Goal: Task Accomplishment & Management: Manage account settings

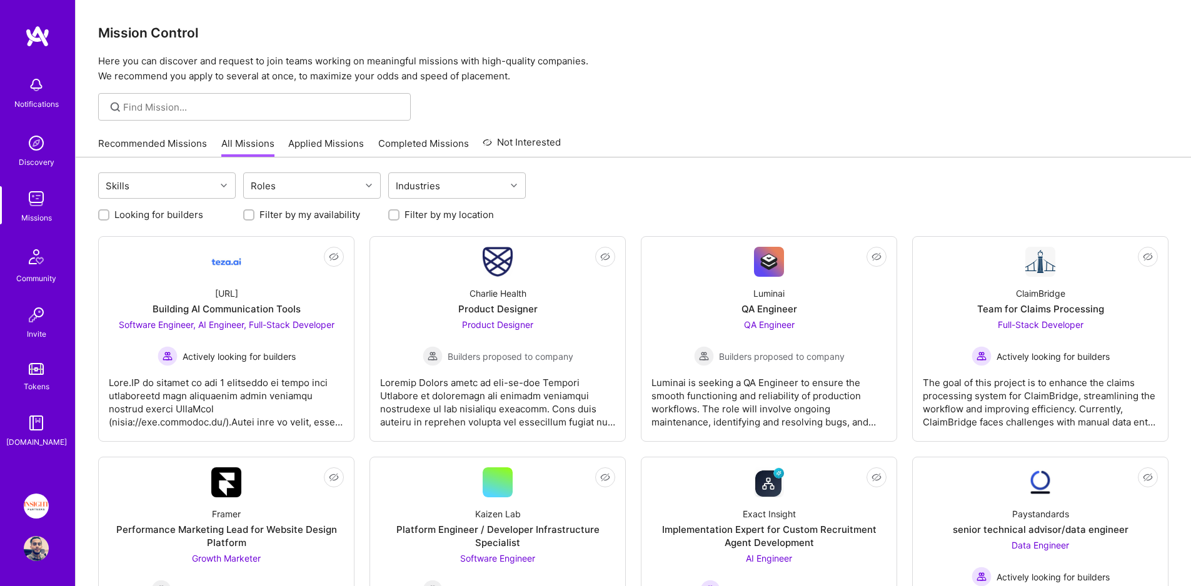
click at [201, 116] on div at bounding box center [254, 107] width 313 height 28
click at [198, 107] on input at bounding box center [262, 107] width 278 height 13
paste input "splice"
type input "splice"
paste input "splice"
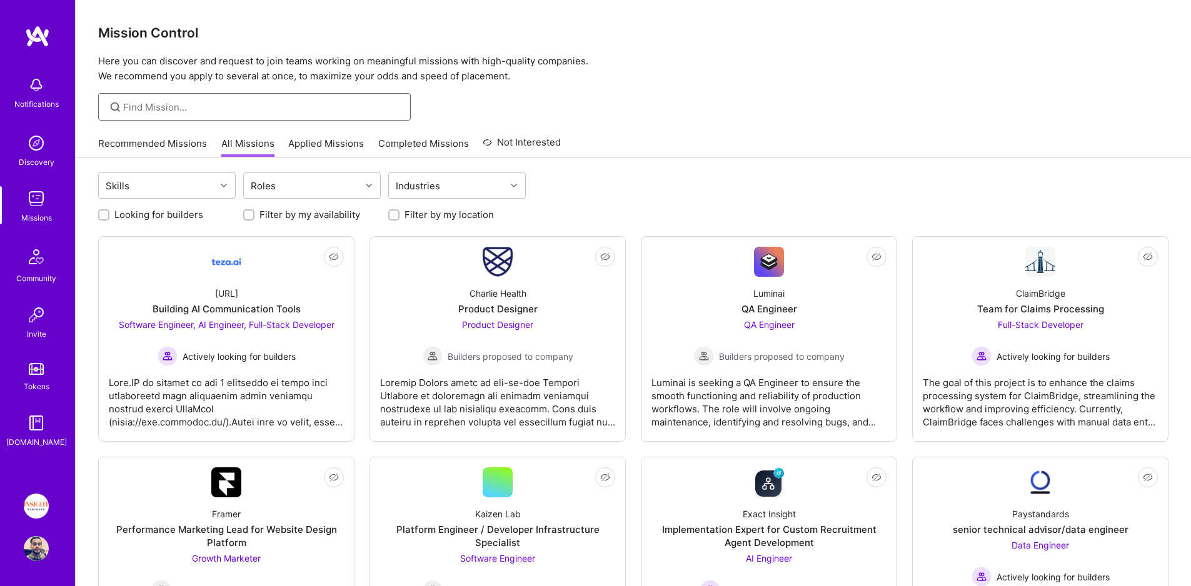
type input "splice"
click at [296, 144] on link "Applied Missions" at bounding box center [326, 147] width 76 height 21
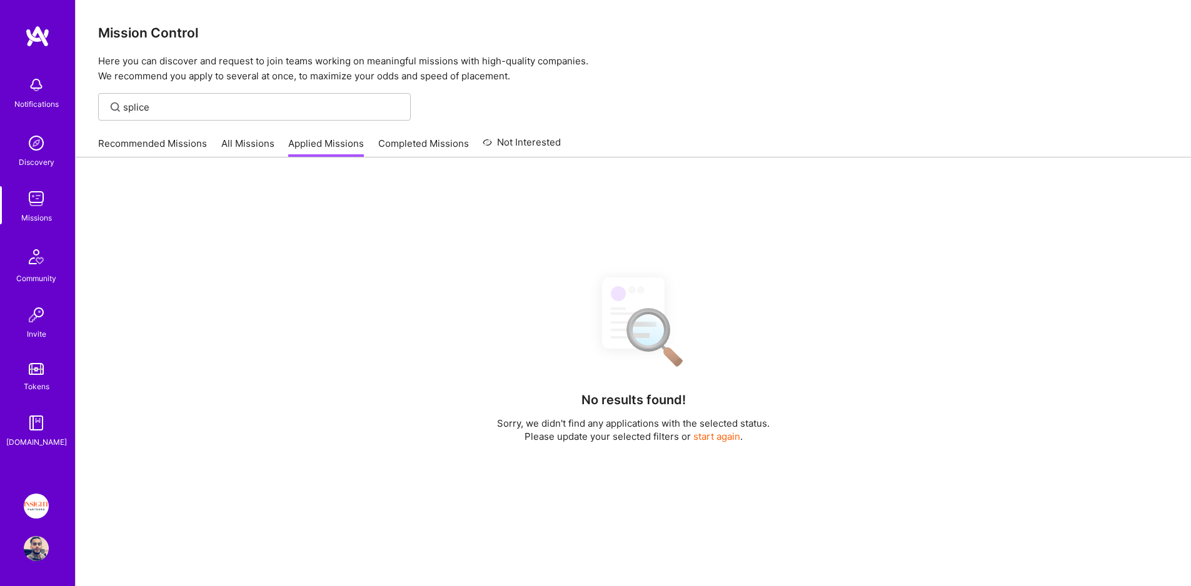
click at [243, 144] on link "All Missions" at bounding box center [247, 147] width 53 height 21
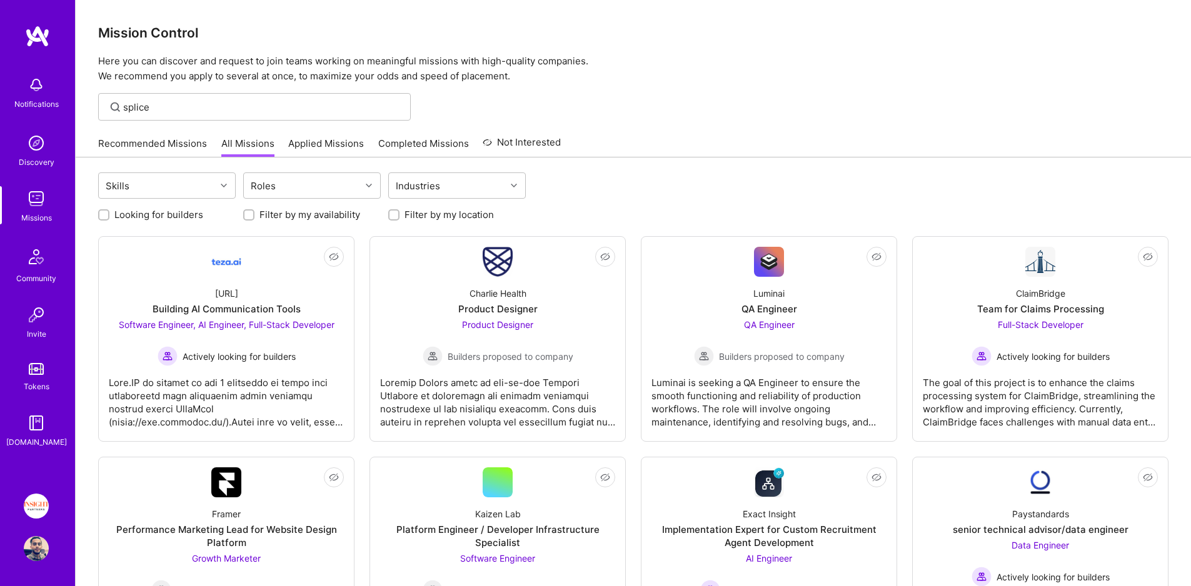
click at [210, 203] on div "Looking for builders Filter by my availability Filter by my location" at bounding box center [633, 211] width 1070 height 19
click at [197, 187] on div "Skills" at bounding box center [157, 185] width 117 height 25
click at [317, 189] on div "Roles" at bounding box center [302, 185] width 117 height 25
click at [421, 194] on div "Industries" at bounding box center [418, 186] width 51 height 18
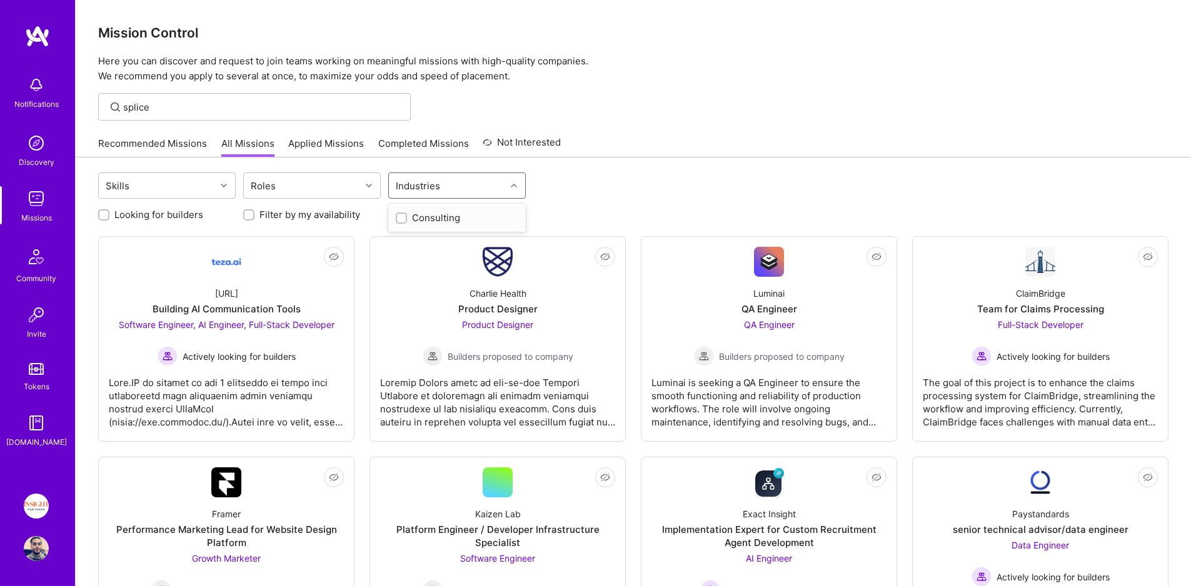
click at [536, 188] on div "Skills Roles option Consulting focused, 1 of 1. 1 result available. Use Up and …" at bounding box center [633, 187] width 1070 height 29
click at [401, 156] on link "Completed Missions" at bounding box center [423, 147] width 91 height 21
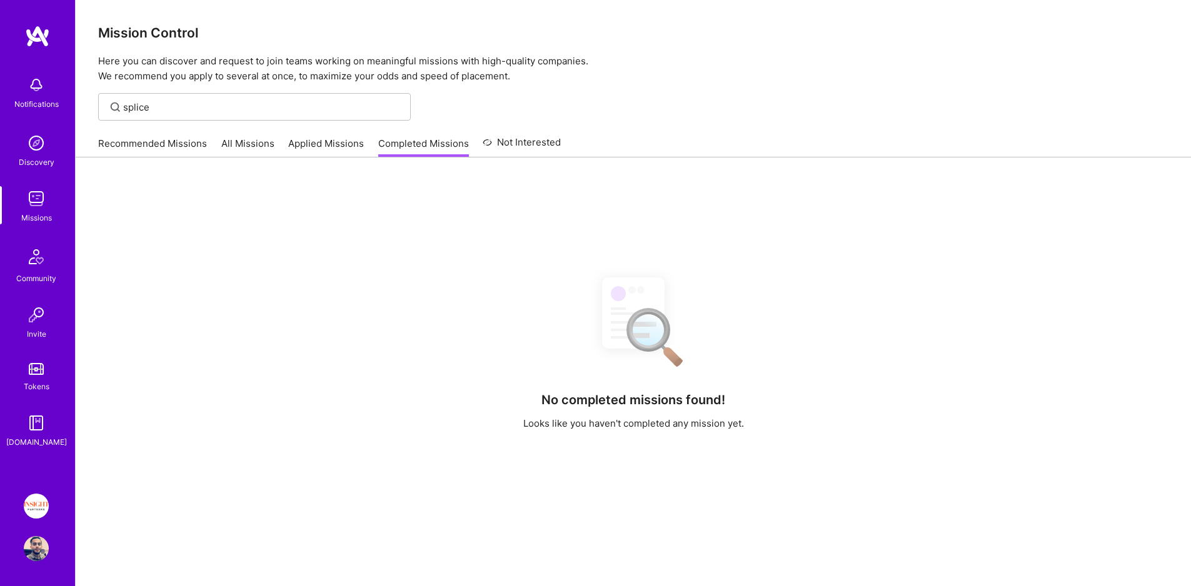
click at [310, 149] on link "Applied Missions" at bounding box center [326, 147] width 76 height 21
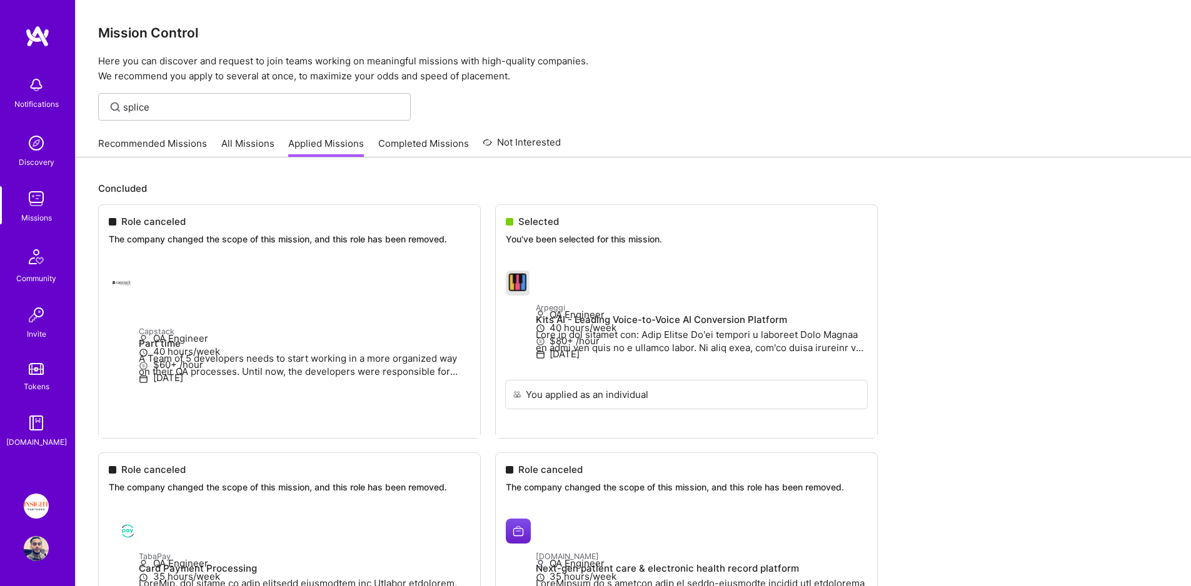
click at [259, 147] on link "All Missions" at bounding box center [247, 147] width 53 height 21
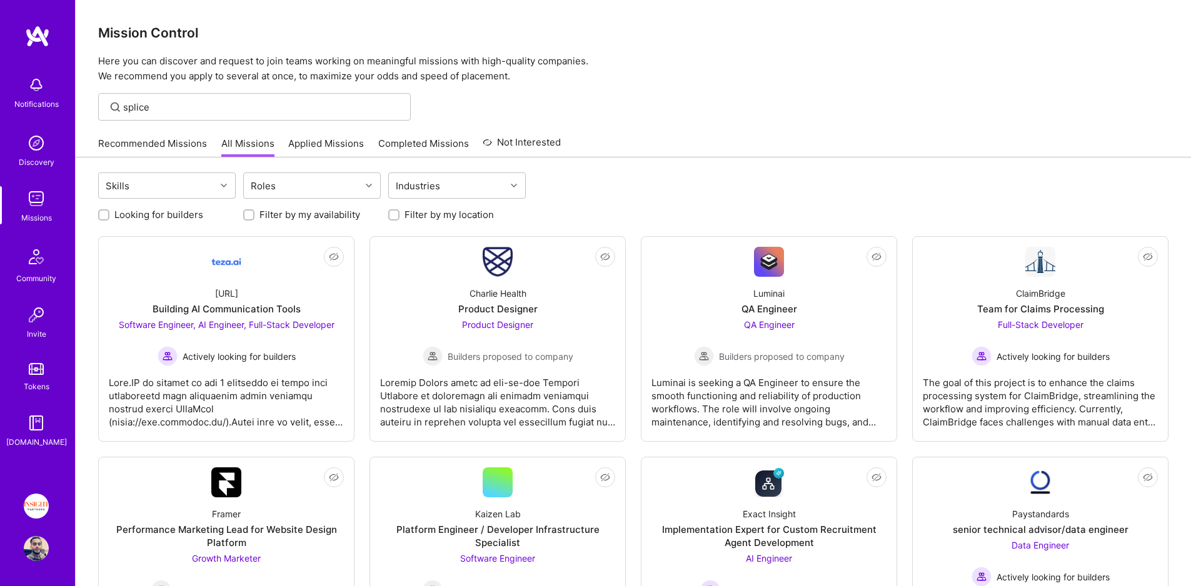
click at [636, 209] on div "Looking for builders Filter by my availability Filter by my location" at bounding box center [633, 211] width 1070 height 19
click at [404, 141] on link "Completed Missions" at bounding box center [423, 147] width 91 height 21
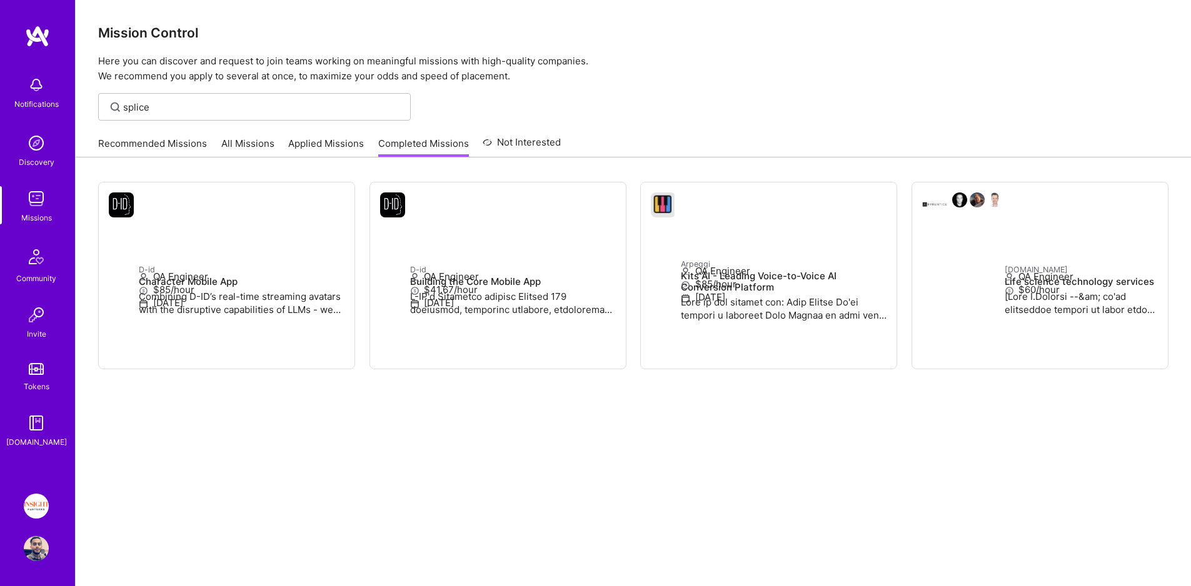
click at [333, 141] on link "Applied Missions" at bounding box center [326, 147] width 76 height 21
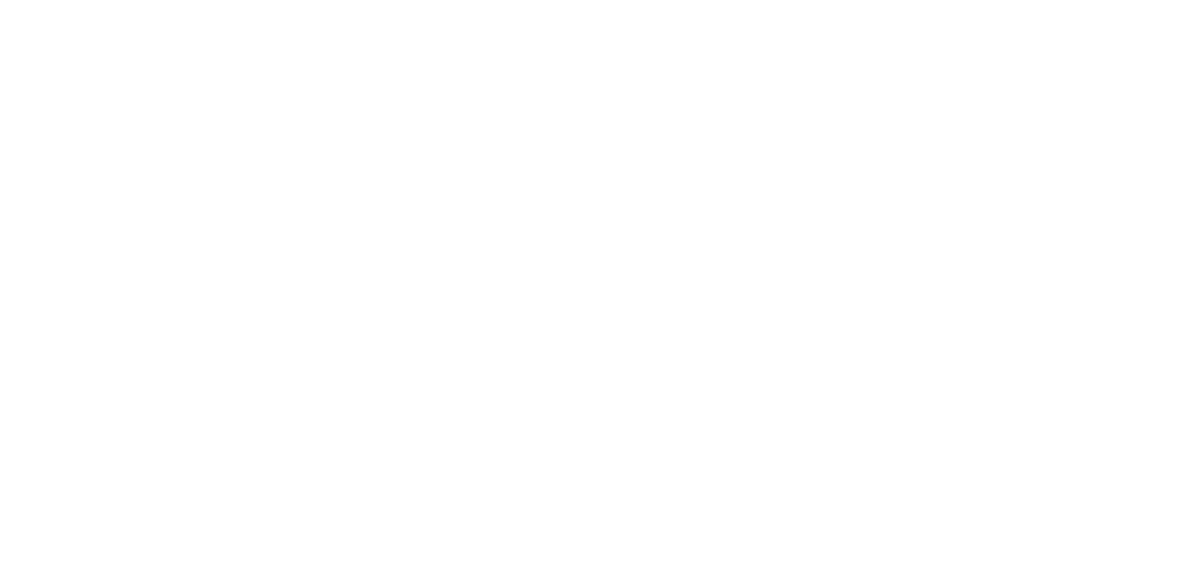
click at [0, 0] on link "All Missions" at bounding box center [0, 0] width 0 height 0
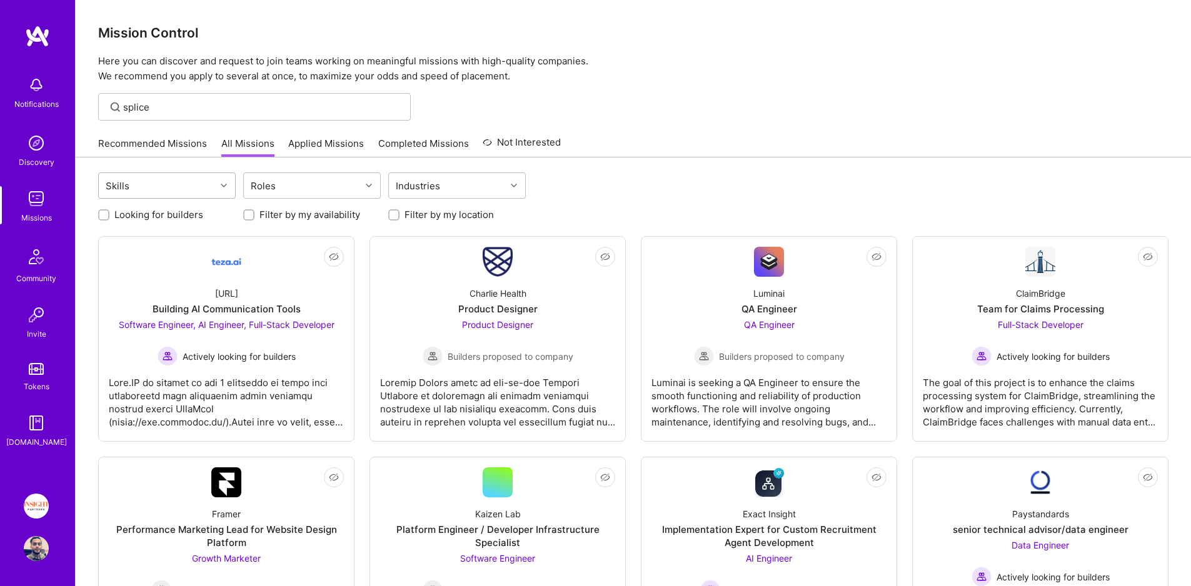
click at [184, 194] on div "Skills" at bounding box center [157, 185] width 117 height 25
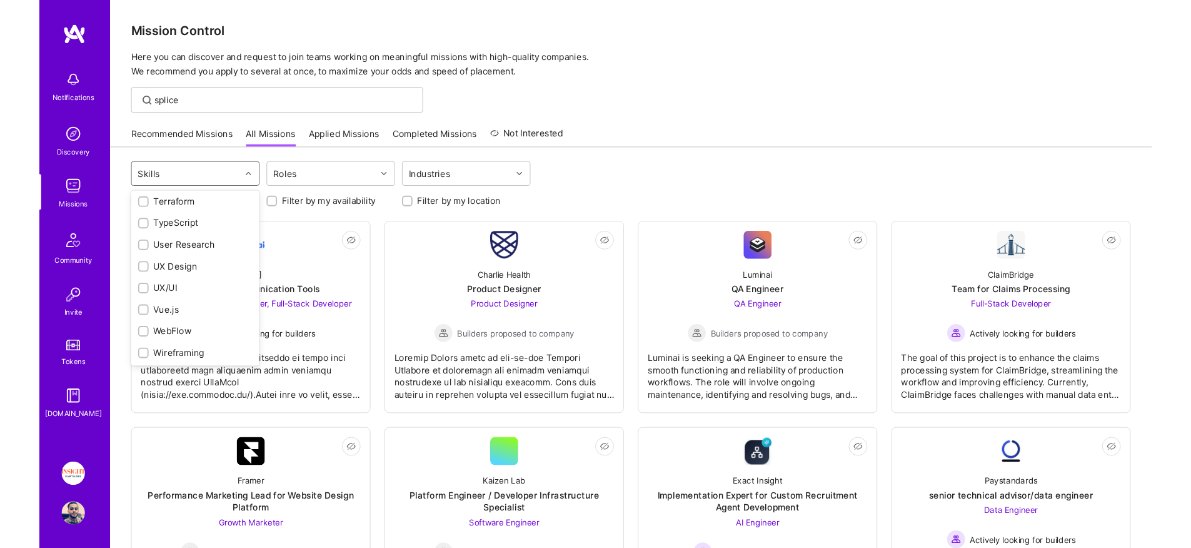
scroll to position [1733, 0]
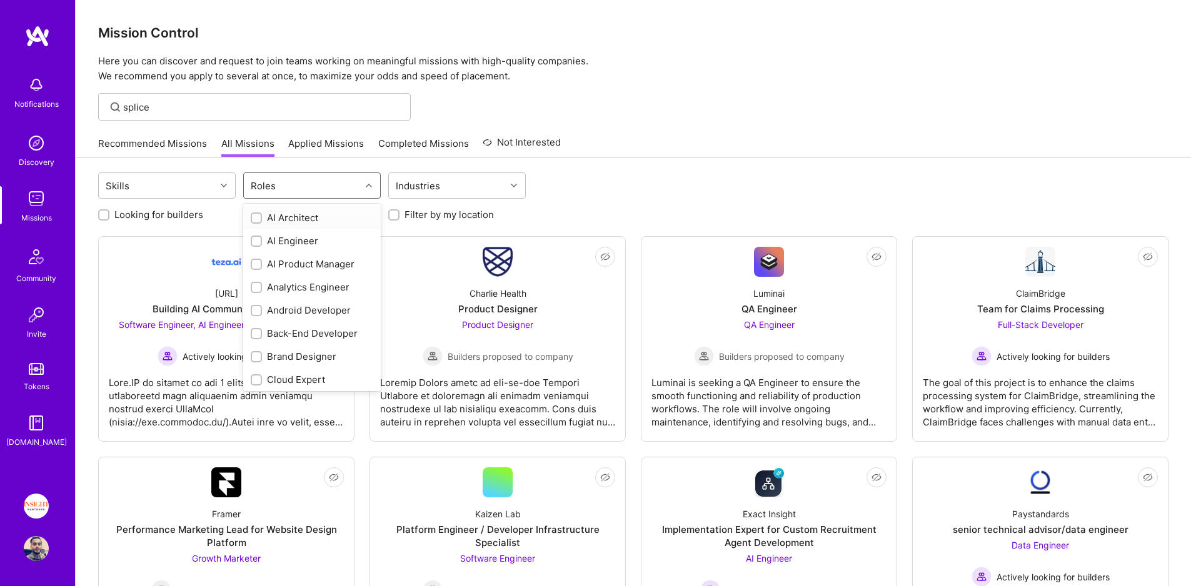
click at [280, 194] on div "Roles" at bounding box center [302, 185] width 117 height 25
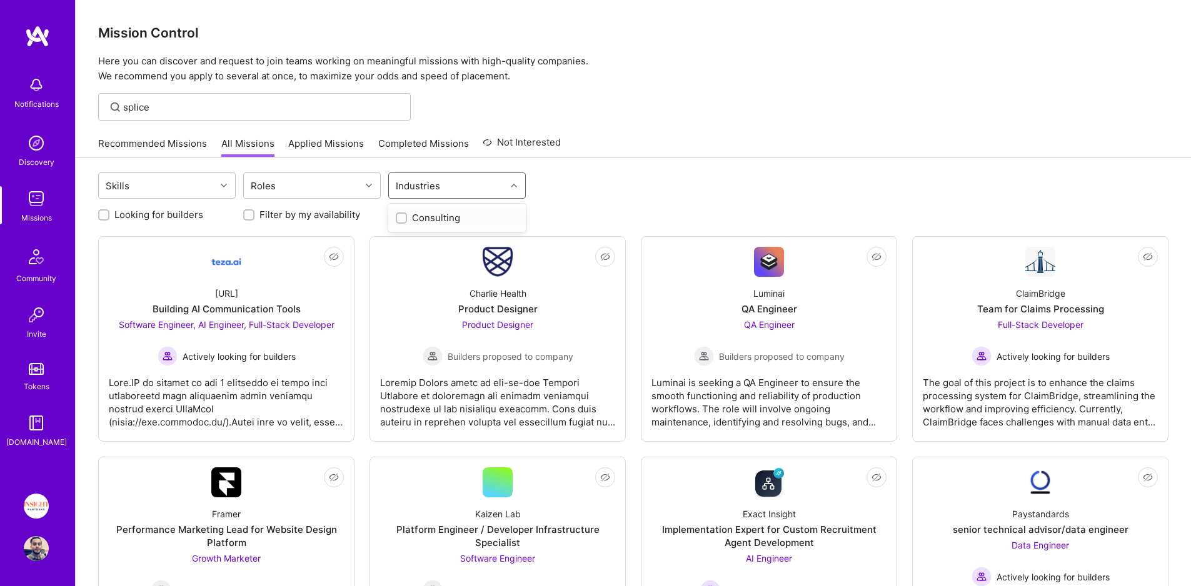
click at [508, 195] on div at bounding box center [515, 185] width 19 height 25
click at [634, 198] on div "Skills Roles option Consulting focused, 1 of 1. 1 result available. Use Up and …" at bounding box center [633, 187] width 1070 height 29
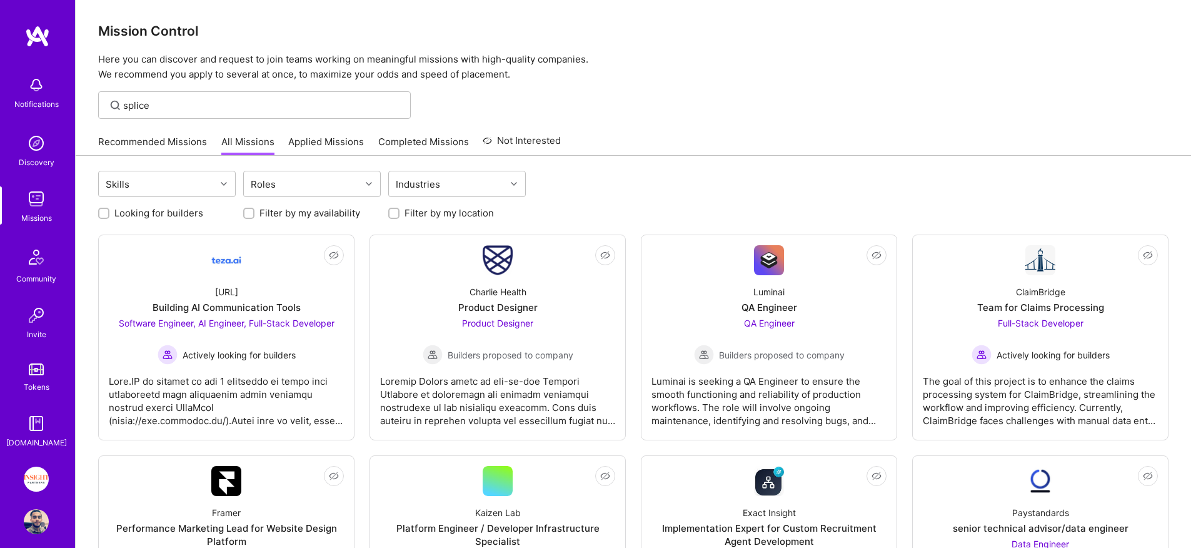
scroll to position [3, 0]
click at [29, 474] on img at bounding box center [36, 478] width 25 height 25
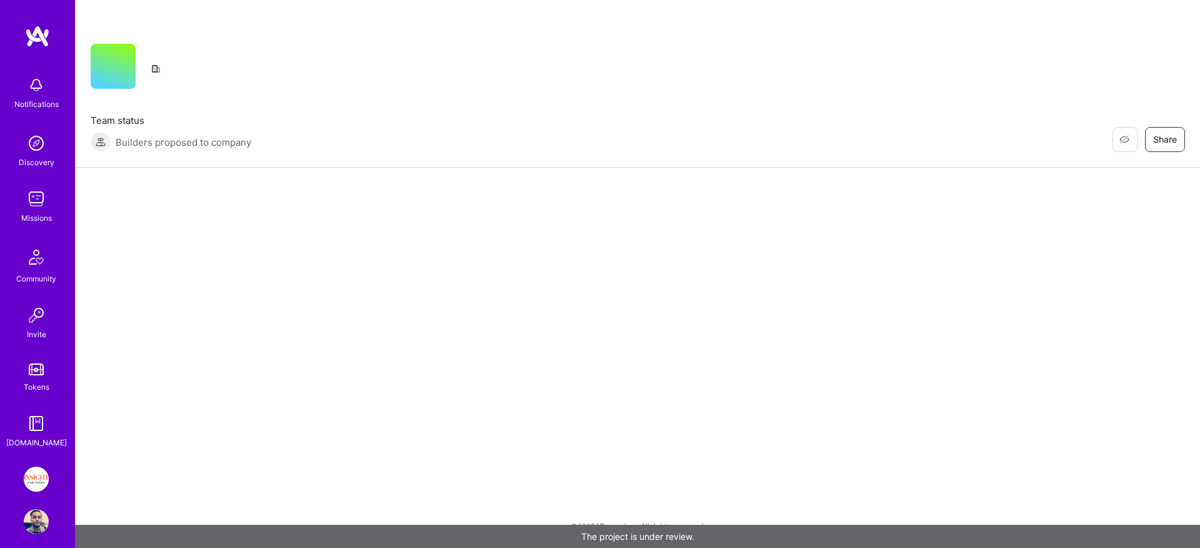
click at [31, 517] on img at bounding box center [36, 521] width 25 height 25
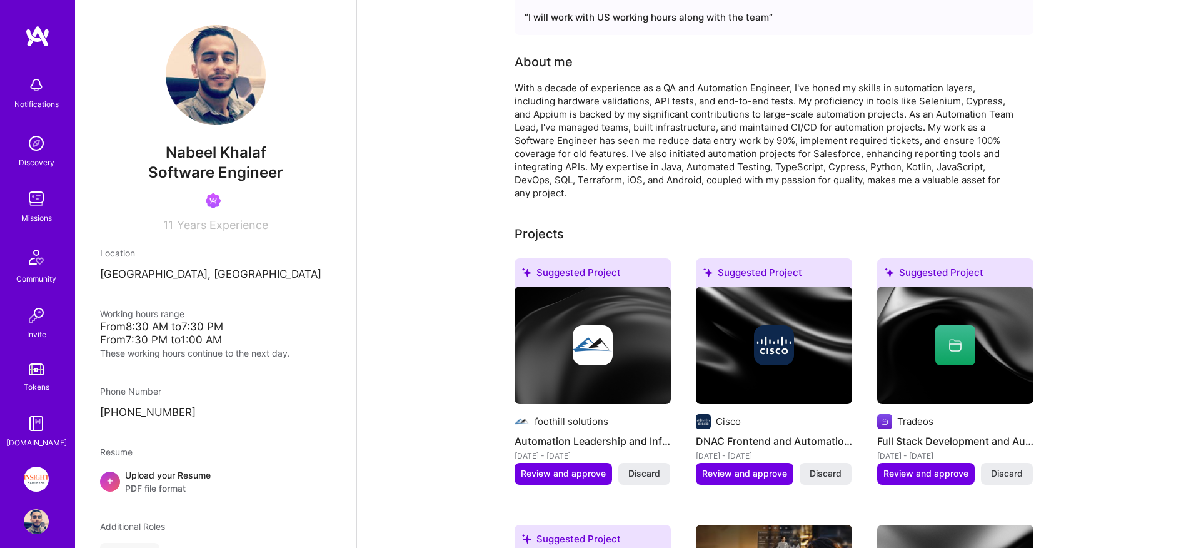
scroll to position [389, 0]
